Goal: Task Accomplishment & Management: Manage account settings

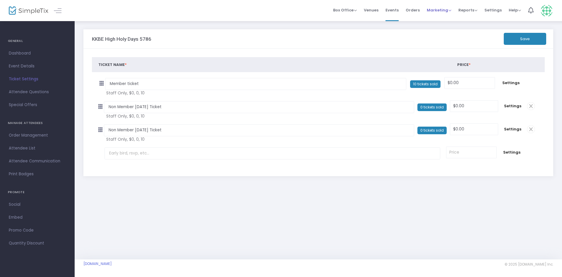
click at [433, 9] on span "Marketing" at bounding box center [439, 10] width 25 height 6
click at [433, 10] on span "Marketing" at bounding box center [439, 10] width 25 height 6
click at [22, 66] on span "Event Details" at bounding box center [37, 66] width 57 height 8
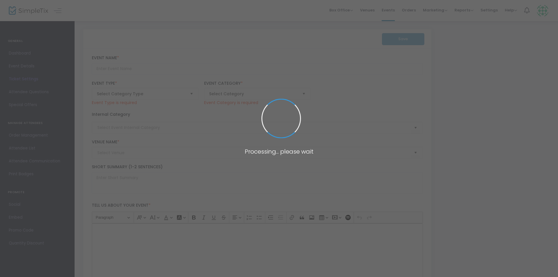
type input "KKBE High Holy Days 5786"
type textarea "text"
type input "Buy Tickets"
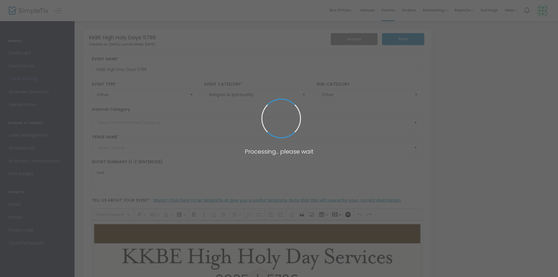
type input "Charleston Music Hall/KKBE"
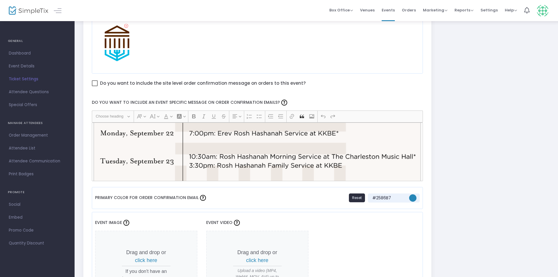
scroll to position [59, 0]
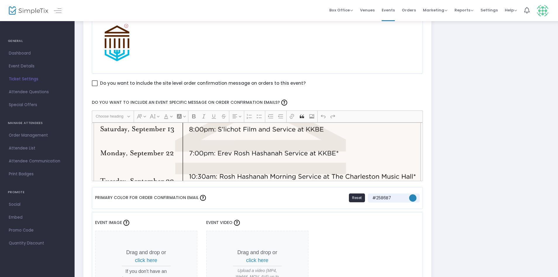
click at [290, 116] on icon "Editor toolbar" at bounding box center [292, 116] width 6 height 6
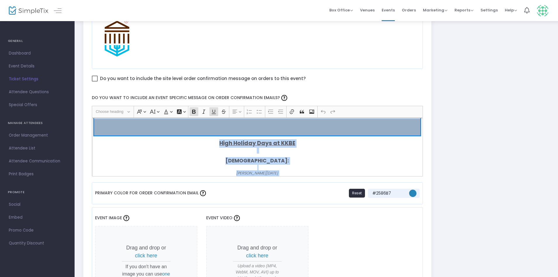
scroll to position [390, 0]
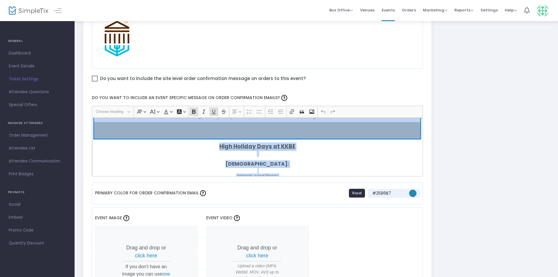
drag, startPoint x: 273, startPoint y: 159, endPoint x: 222, endPoint y: 132, distance: 58.2
click at [222, 132] on div "High Holiday Days at KKBE [DATE]: Erev [DATE] [DATE] 7:00pm Kahal [PERSON_NAME]…" at bounding box center [258, 147] width 332 height 59
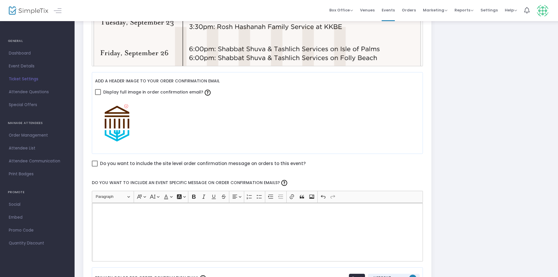
scroll to position [268, 0]
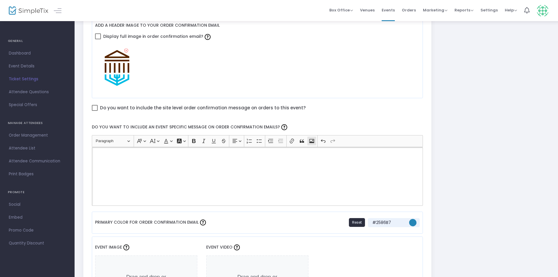
click at [314, 142] on icon "Editor toolbar" at bounding box center [312, 141] width 5 height 4
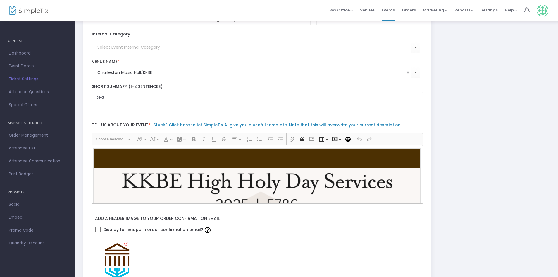
scroll to position [176, 0]
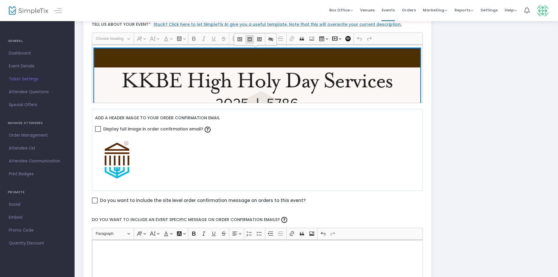
click at [297, 93] on img "Rich Text Editor, main" at bounding box center [257, 259] width 326 height 422
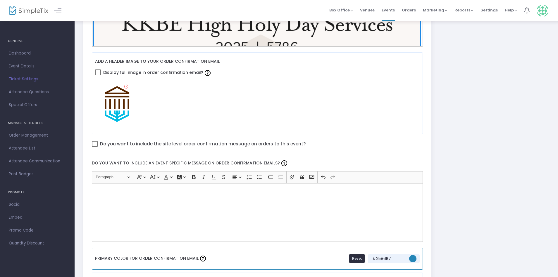
scroll to position [351, 0]
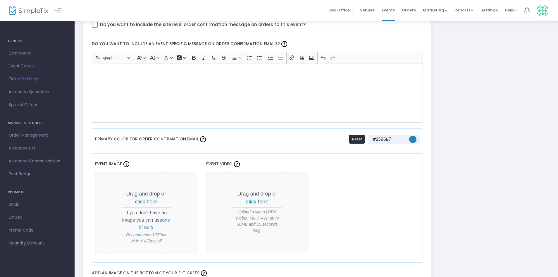
click at [265, 89] on p "Rich Text Editor, main" at bounding box center [257, 89] width 326 height 6
click at [260, 77] on p "Rich Text Editor, main" at bounding box center [257, 80] width 326 height 6
click at [255, 67] on div "Rich Text Editor, main" at bounding box center [258, 93] width 332 height 59
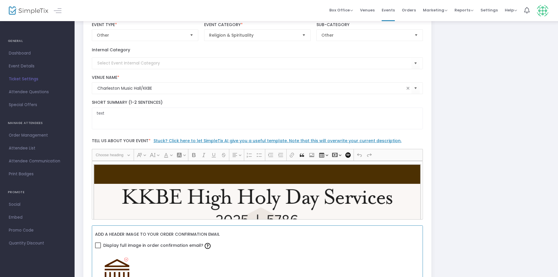
scroll to position [59, 0]
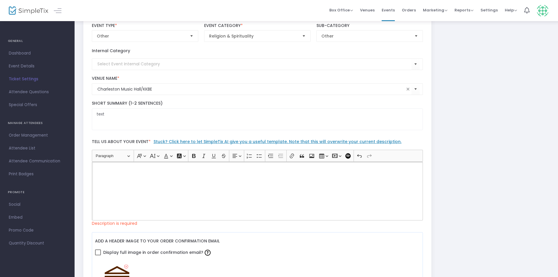
click at [262, 196] on div "Rich Text Editor, main" at bounding box center [258, 191] width 332 height 59
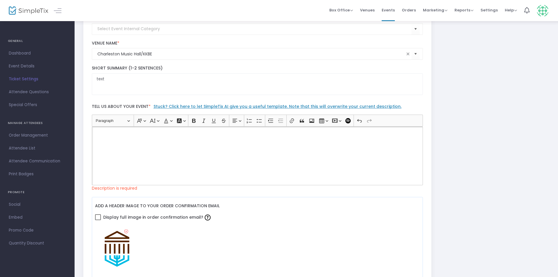
scroll to position [88, 0]
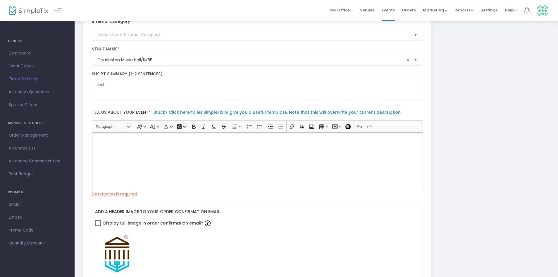
click at [208, 154] on div "Rich Text Editor, main" at bounding box center [258, 161] width 332 height 59
click at [201, 144] on div "Rich Text Editor, main" at bounding box center [258, 161] width 332 height 59
click at [200, 139] on p "Rich Text Editor, main" at bounding box center [257, 139] width 326 height 6
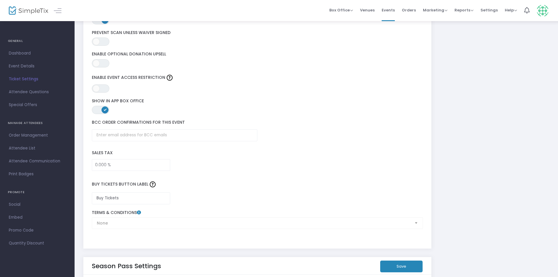
scroll to position [824, 0]
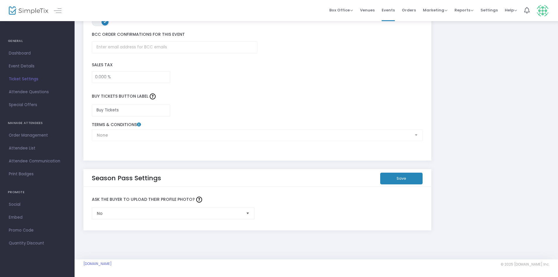
click at [410, 179] on button "Save" at bounding box center [401, 178] width 42 height 12
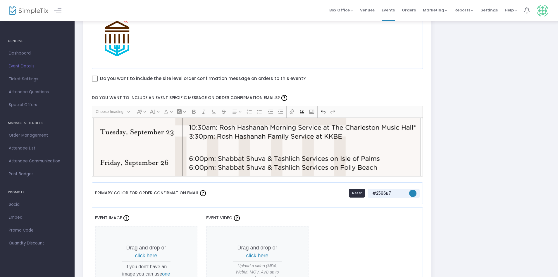
scroll to position [117, 0]
